Goal: Task Accomplishment & Management: Manage account settings

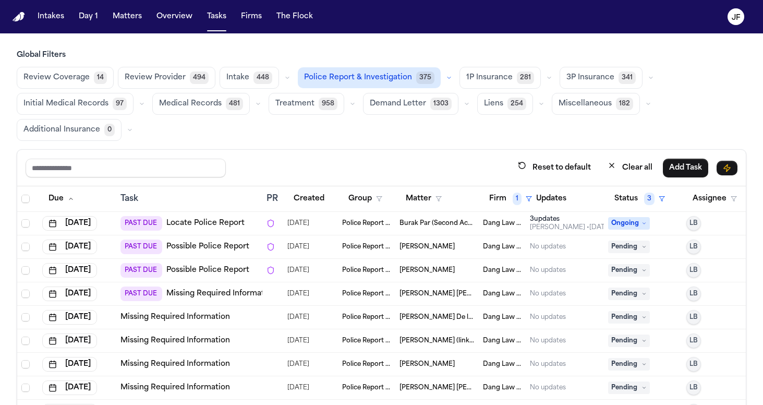
scroll to position [88, 0]
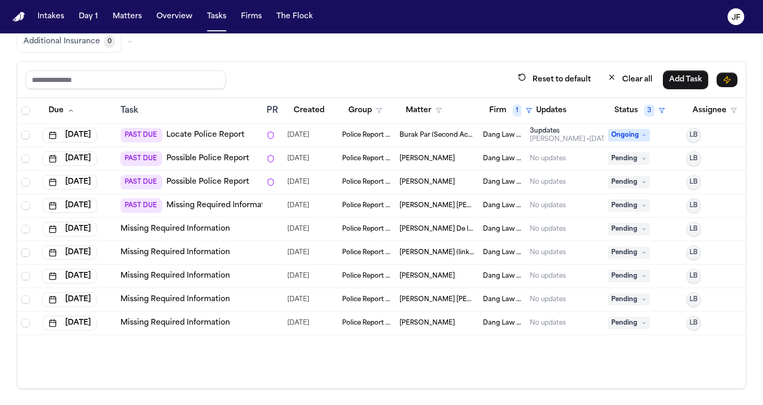
click at [198, 230] on link "Missing Required Information" at bounding box center [176, 229] width 110 height 10
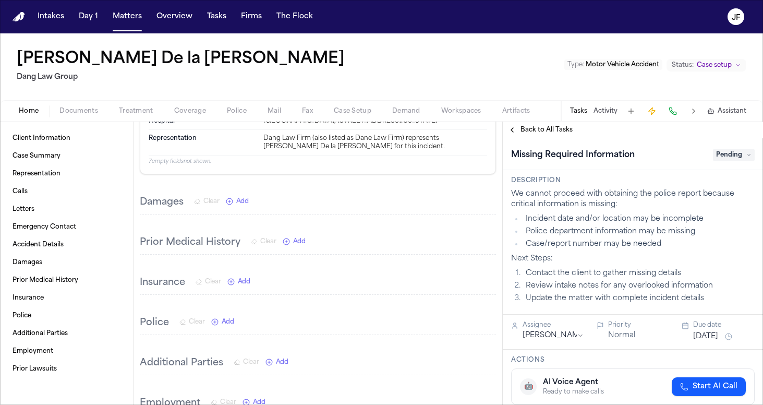
scroll to position [956, 0]
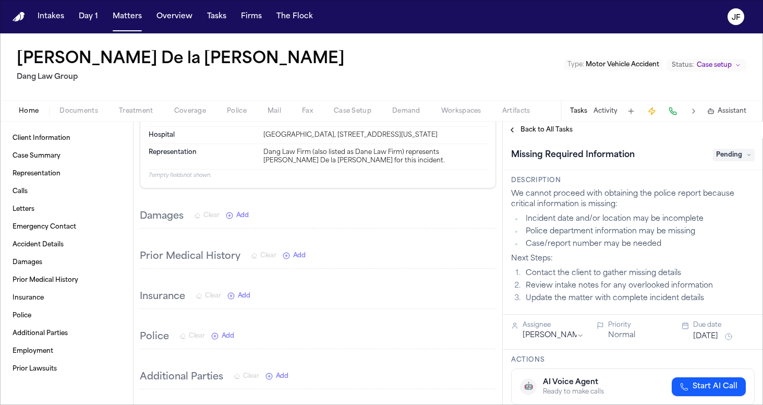
click at [91, 114] on span "Documents" at bounding box center [78, 111] width 39 height 8
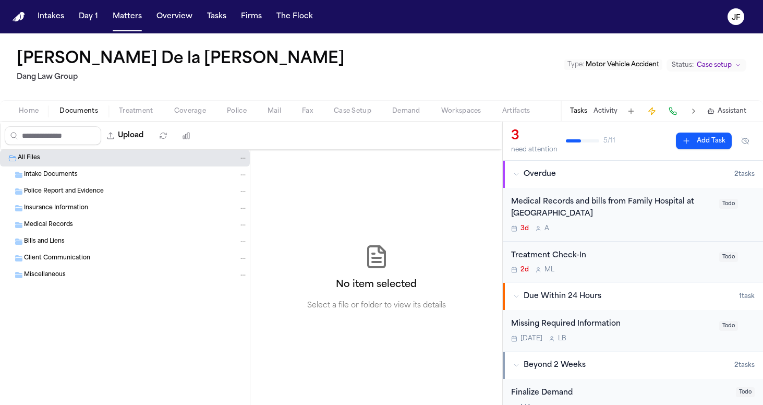
click at [74, 191] on span "Police Report and Evidence" at bounding box center [64, 191] width 80 height 9
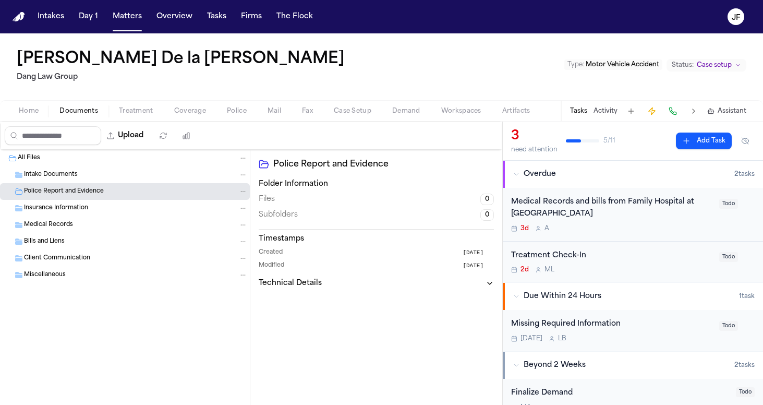
click at [75, 175] on span "Intake Documents" at bounding box center [51, 175] width 54 height 9
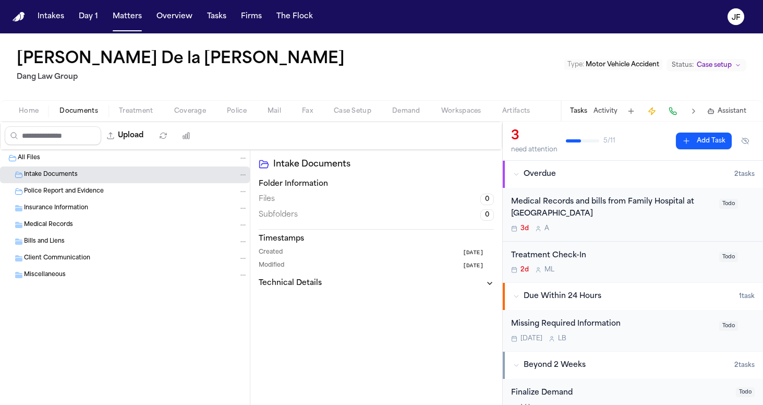
click at [75, 210] on span "Insurance Information" at bounding box center [56, 208] width 64 height 9
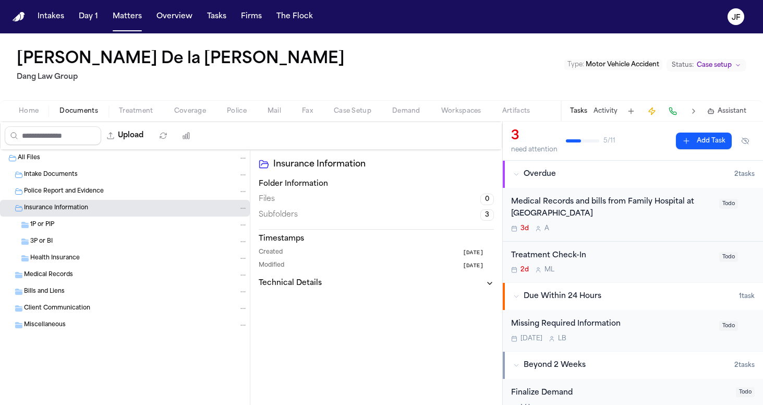
click at [75, 234] on div "3P or BI" at bounding box center [125, 241] width 250 height 17
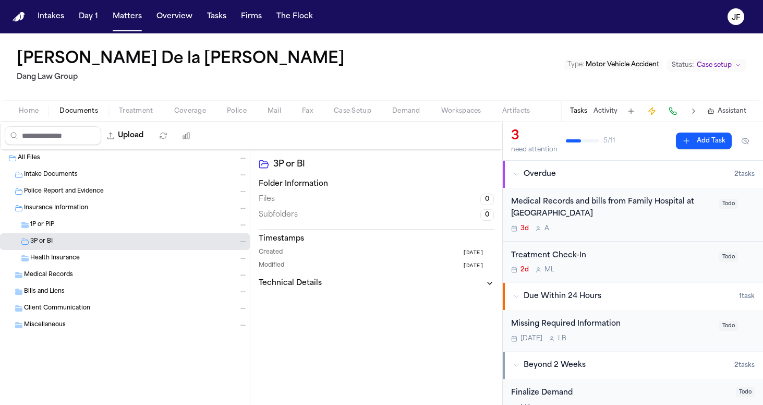
click at [75, 242] on div "3P or BI" at bounding box center [139, 241] width 218 height 9
click at [83, 196] on div "Police Report and Evidence" at bounding box center [136, 191] width 224 height 9
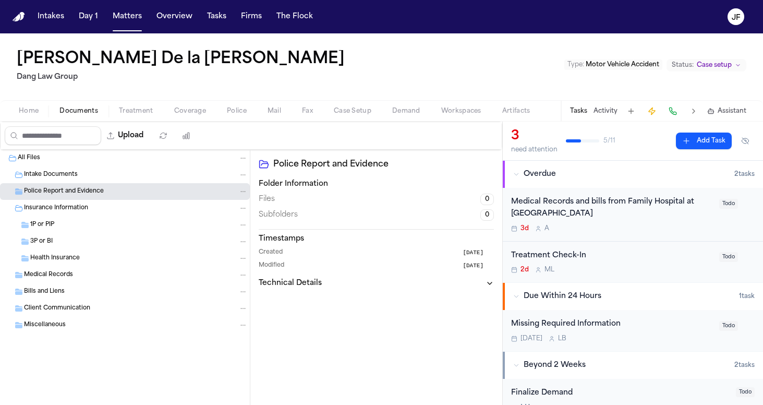
click at [83, 206] on span "Insurance Information" at bounding box center [56, 208] width 64 height 9
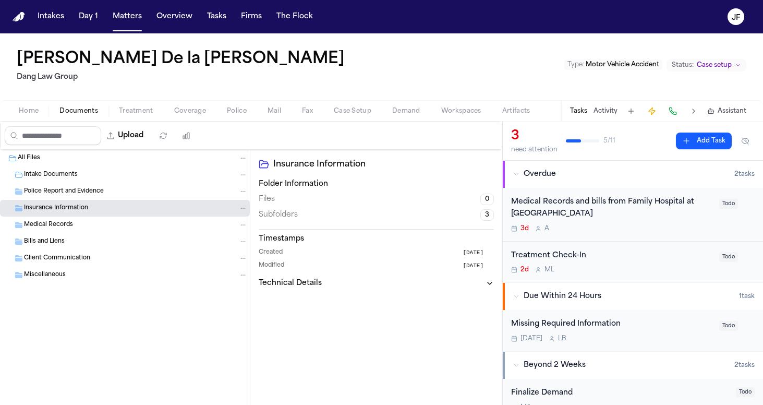
click at [93, 170] on div "Intake Documents" at bounding box center [125, 174] width 250 height 17
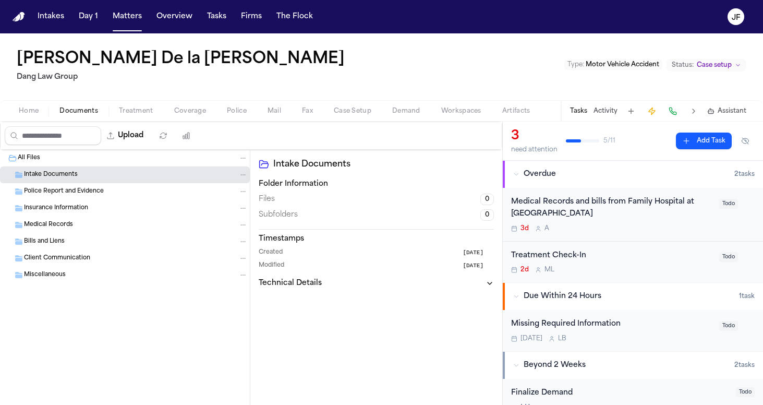
click at [45, 114] on button "Home" at bounding box center [28, 111] width 41 height 13
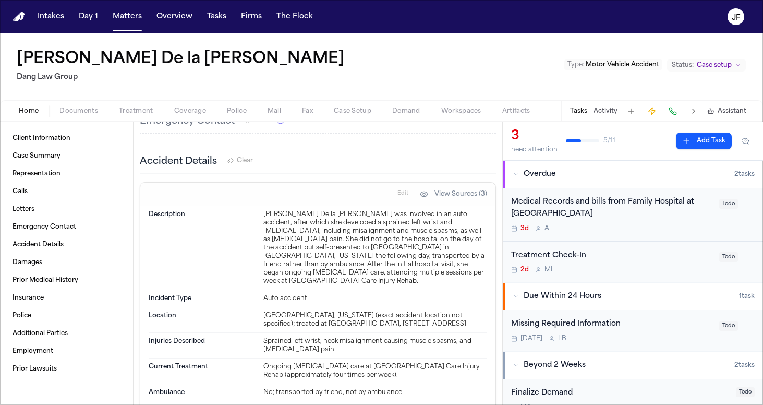
scroll to position [678, 0]
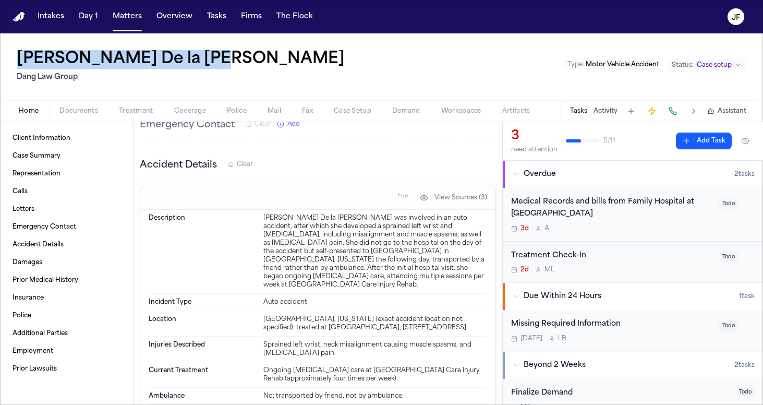
drag, startPoint x: 207, startPoint y: 69, endPoint x: 17, endPoint y: 66, distance: 189.9
click at [17, 66] on div "Alice Acosta De la Cruz Dang Law Group Type : Motor Vehicle Accident Status: Ca…" at bounding box center [381, 66] width 763 height 67
copy h1 "[PERSON_NAME] De la [PERSON_NAME]"
